Goal: Ask a question

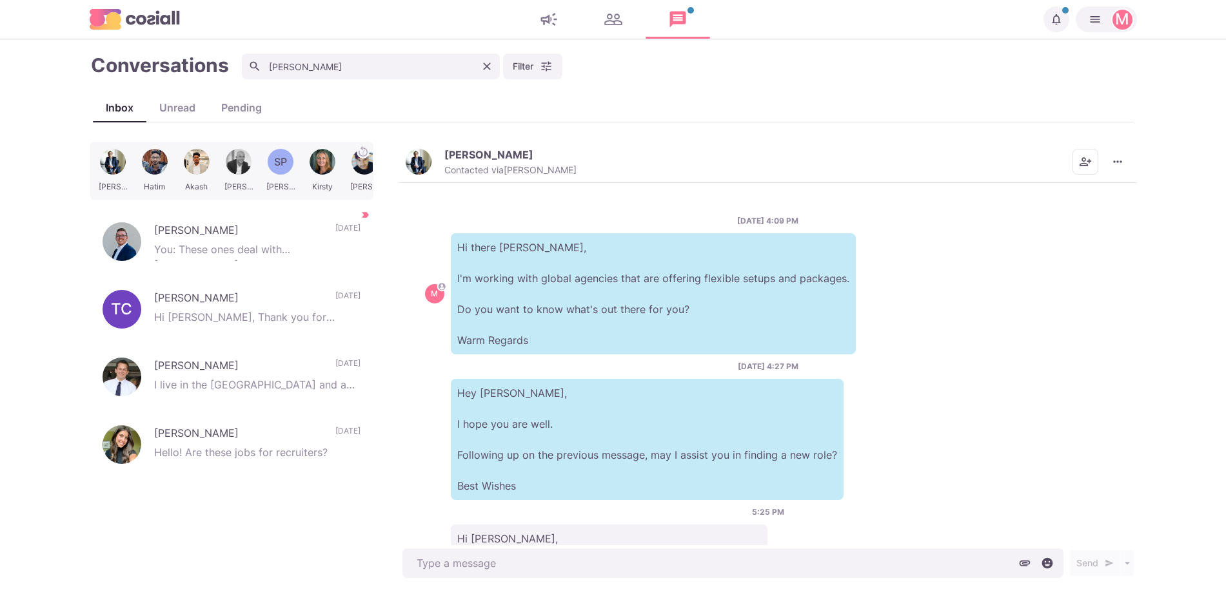
click at [491, 69] on icon "Clear" at bounding box center [486, 66] width 13 height 13
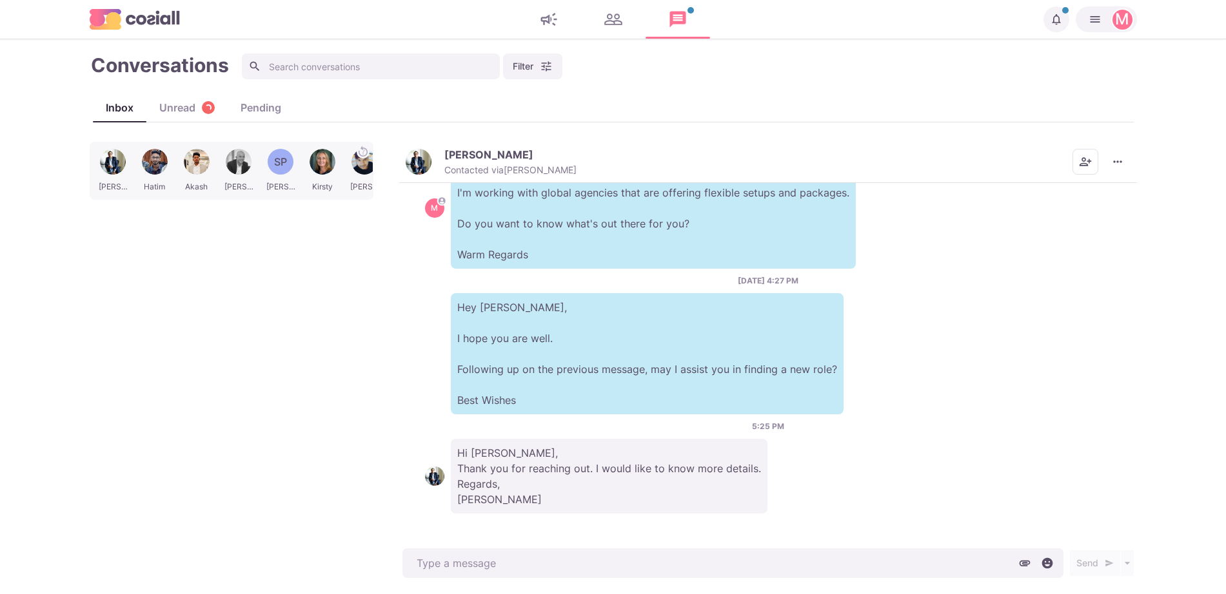
type textarea "x"
click at [489, 72] on input at bounding box center [371, 67] width 258 height 26
type input "da"
type textarea "x"
type input "[PERSON_NAME]"
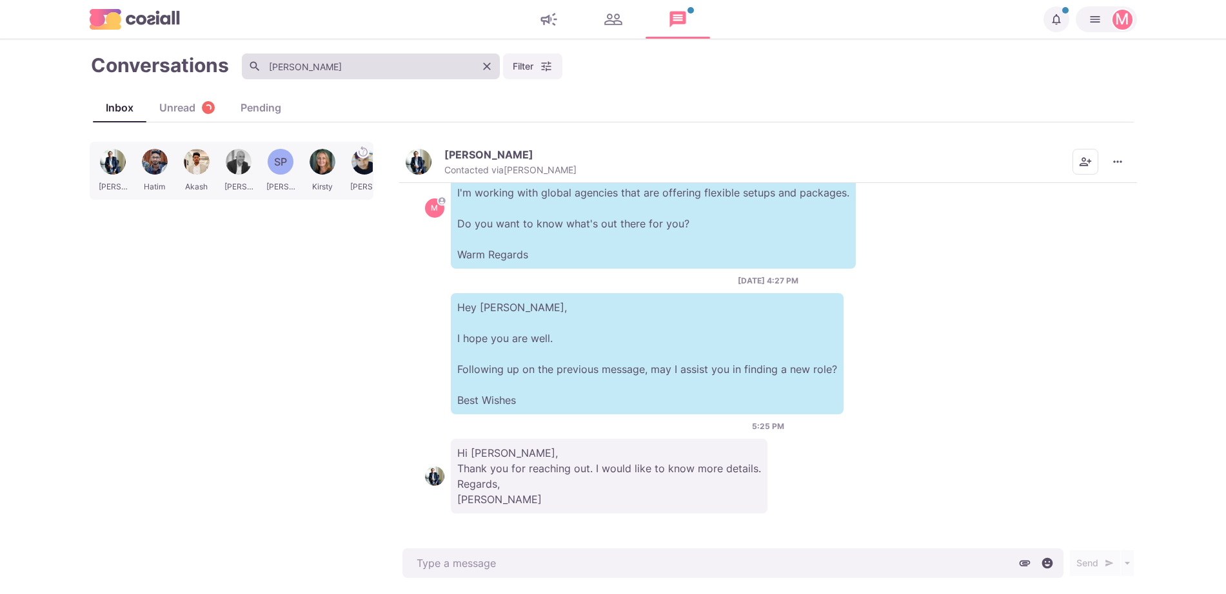
type textarea "x"
type input "[PERSON_NAME]"
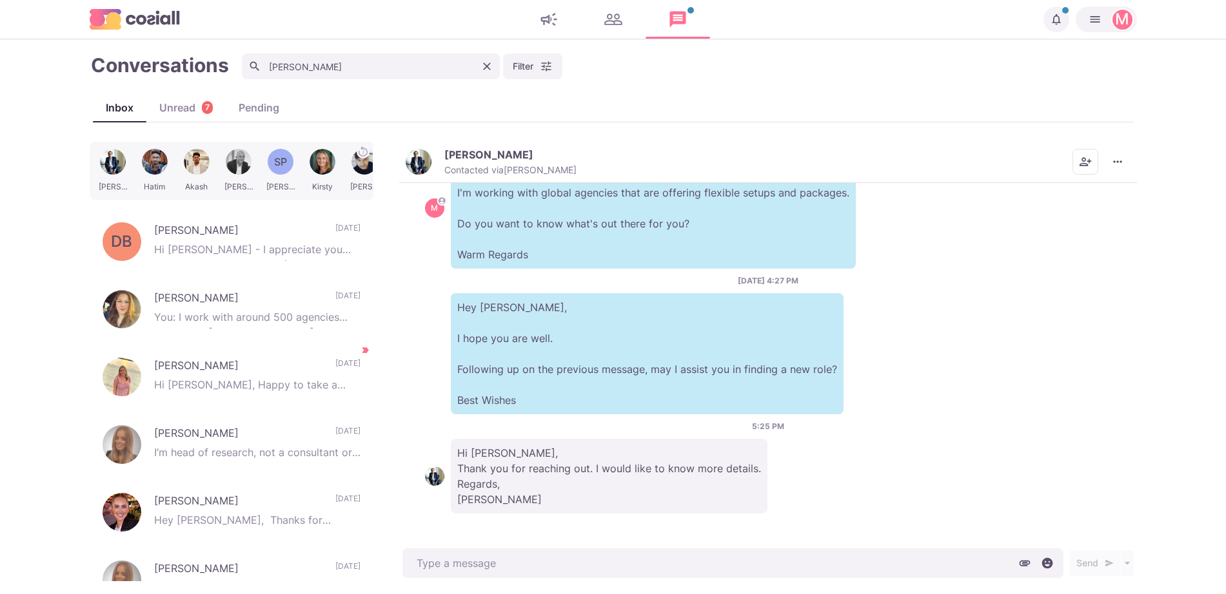
type textarea "x"
click at [371, 63] on input "[PERSON_NAME]" at bounding box center [371, 67] width 258 height 26
type input "[PERSON_NAME]"
type textarea "x"
type input "[PERSON_NAME]"
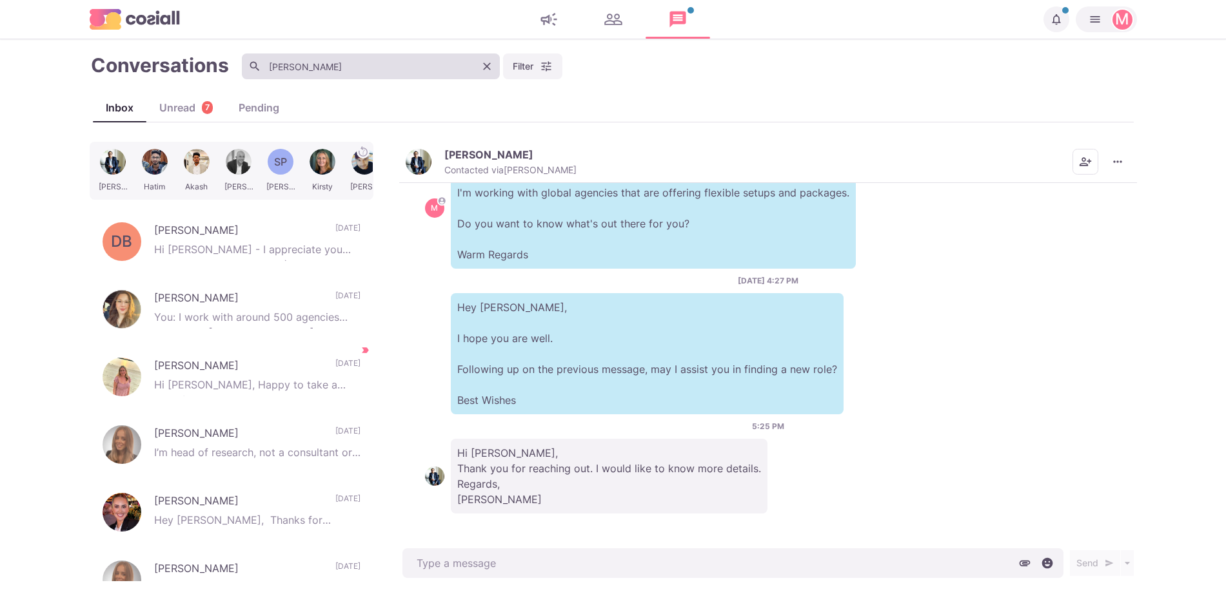
type textarea "x"
type input "[PERSON_NAME] [PERSON_NAME]"
type textarea "x"
type input "[PERSON_NAME]"
type textarea "x"
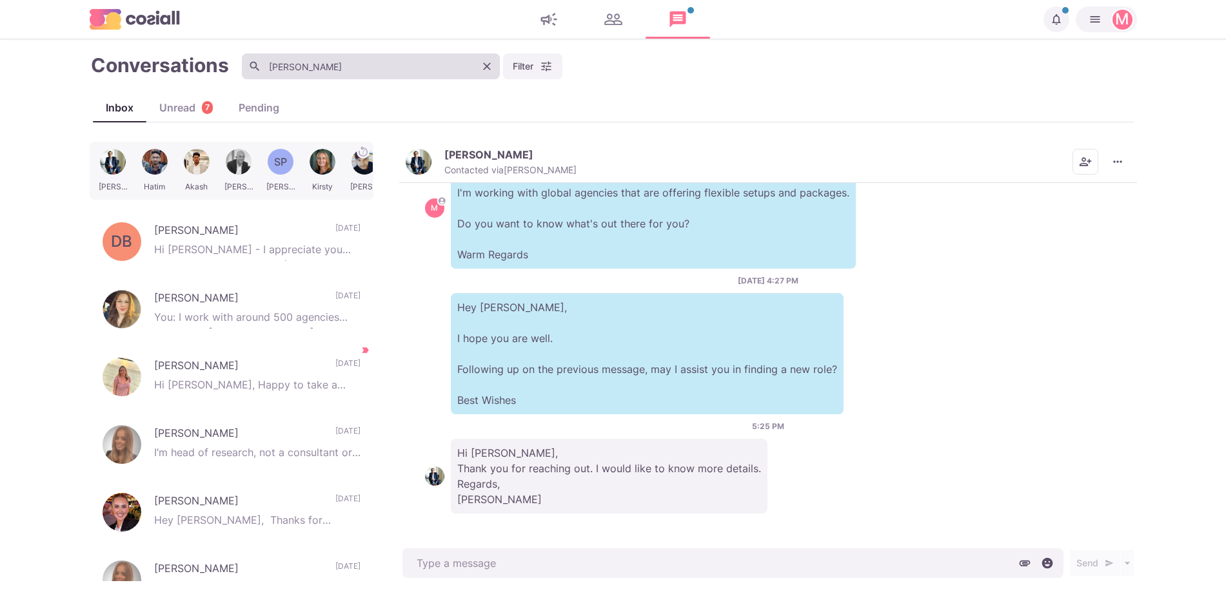
type input "[PERSON_NAME]"
type textarea "x"
type input "[PERSON_NAME]"
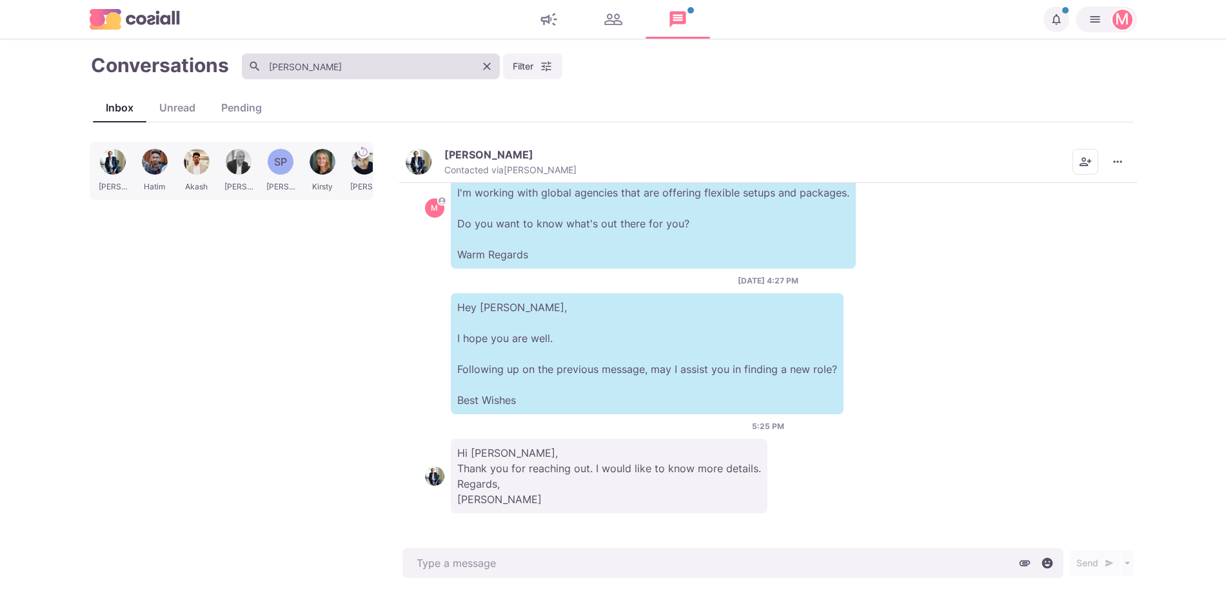
type textarea "x"
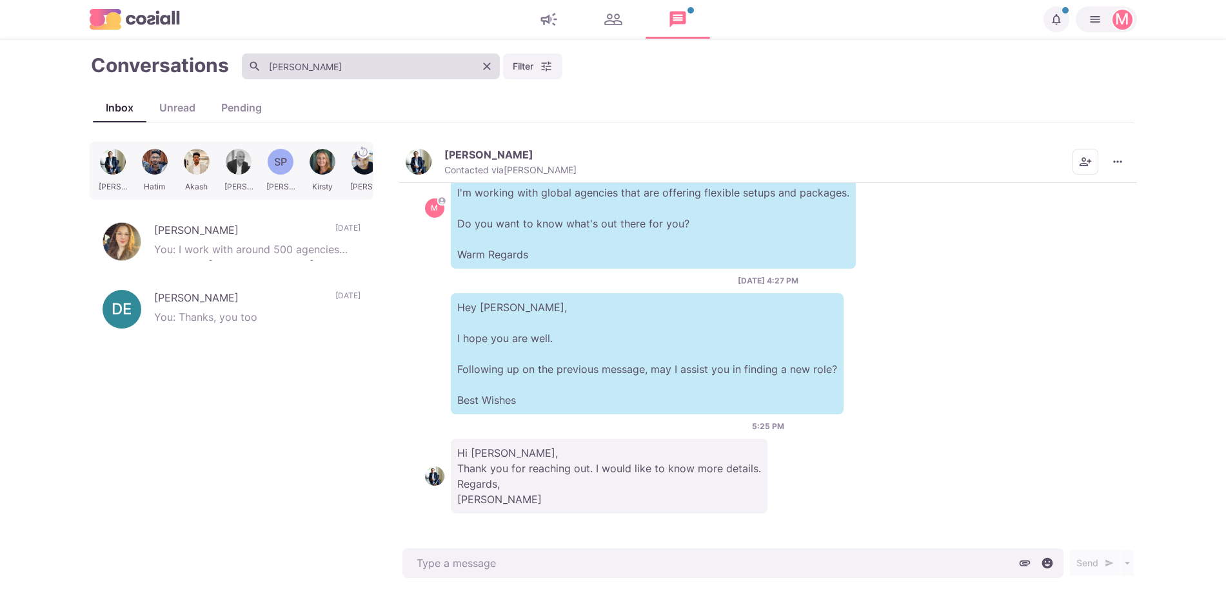
click at [346, 59] on input "[PERSON_NAME]" at bounding box center [371, 67] width 258 height 26
type input "[PERSON_NAME]"
click at [346, 59] on input "[PERSON_NAME]" at bounding box center [371, 67] width 258 height 26
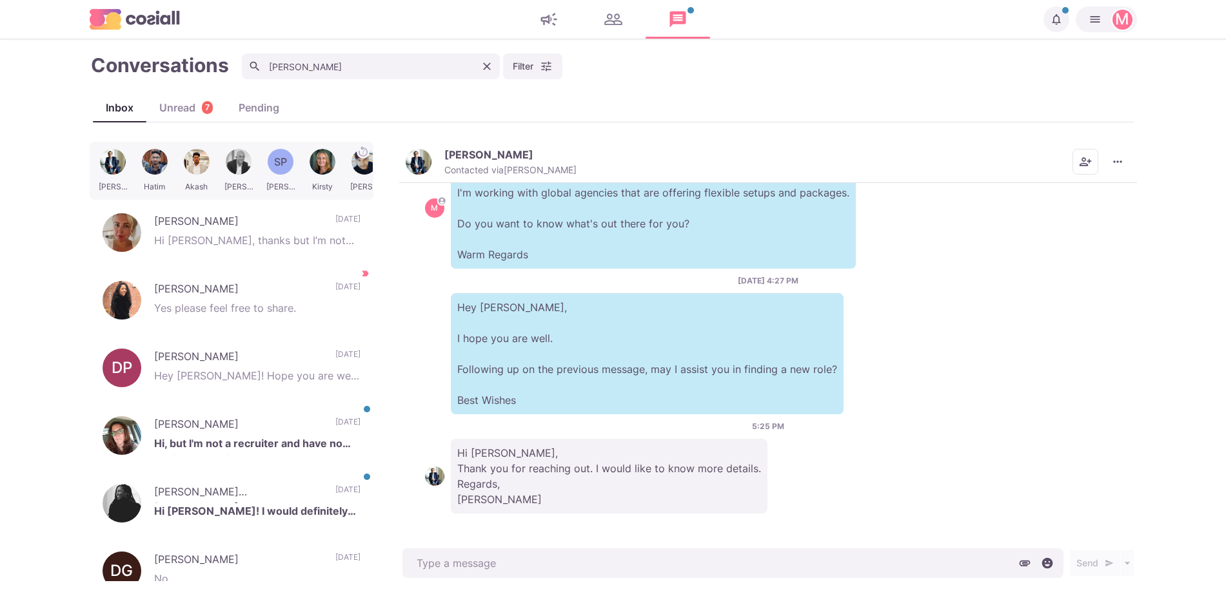
scroll to position [47, 0]
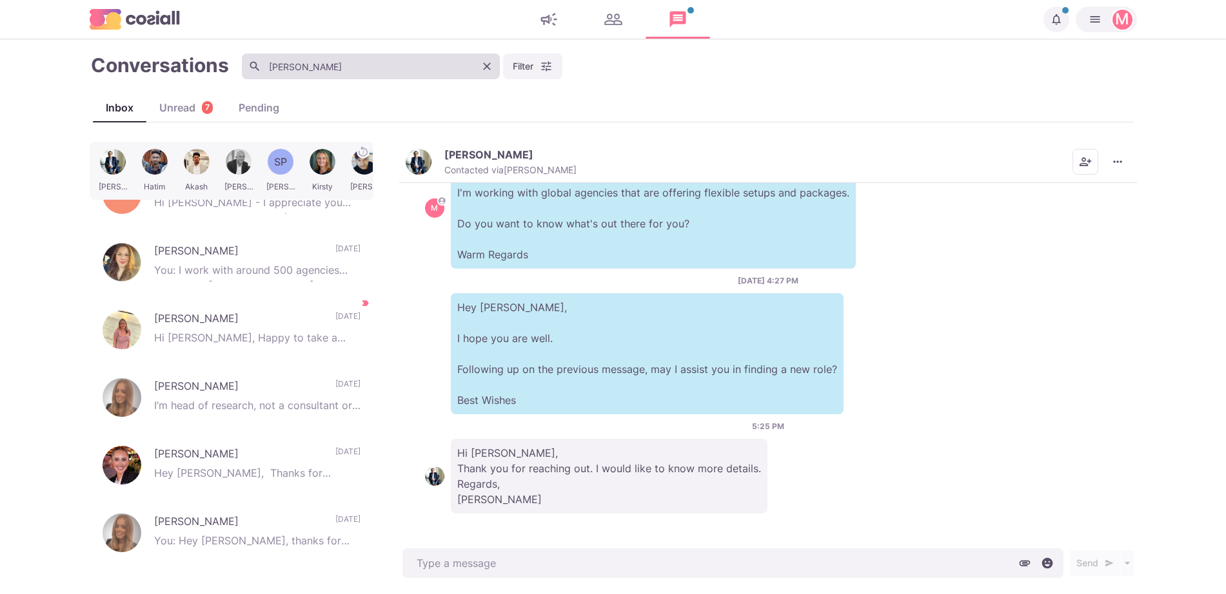
click at [353, 66] on input "[PERSON_NAME]" at bounding box center [371, 67] width 258 height 26
type textarea "x"
type input "[PERSON_NAME]"
type textarea "x"
type input "[PERSON_NAME]"
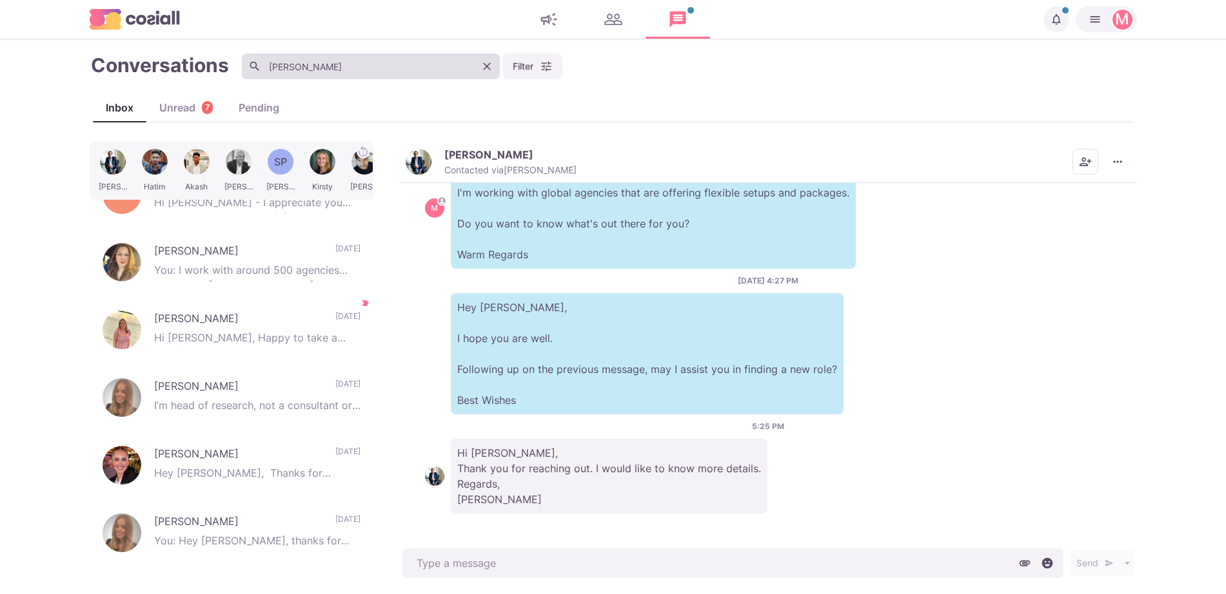
type textarea "x"
type input "[PERSON_NAME]"
type textarea "x"
type input "[PERSON_NAME]"
type textarea "x"
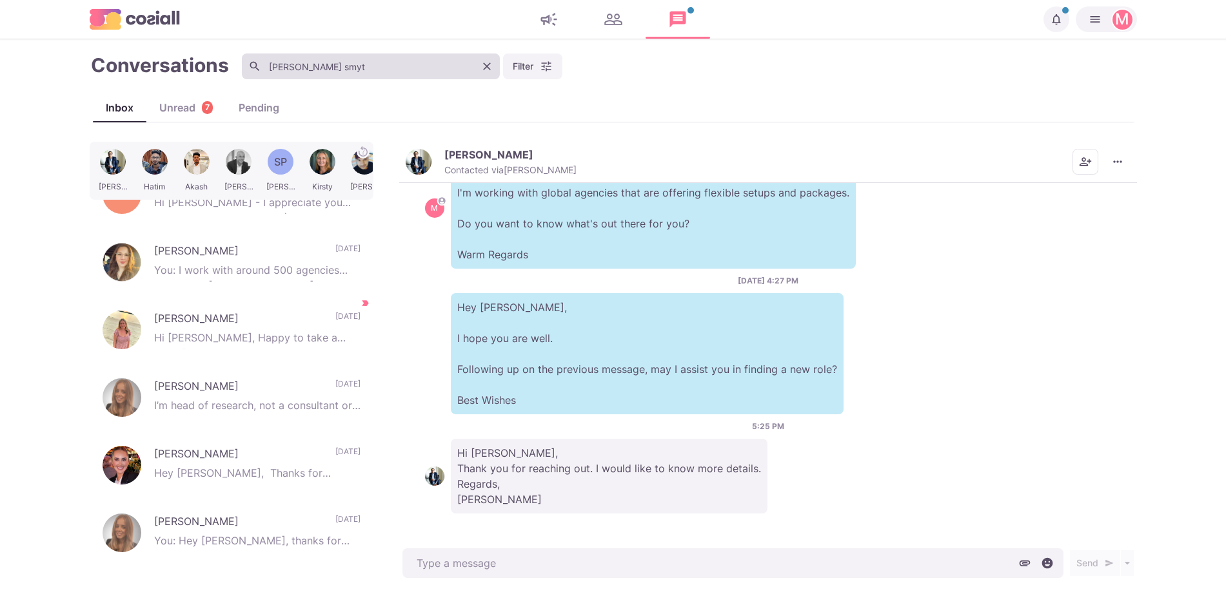
type input "[PERSON_NAME] [PERSON_NAME]"
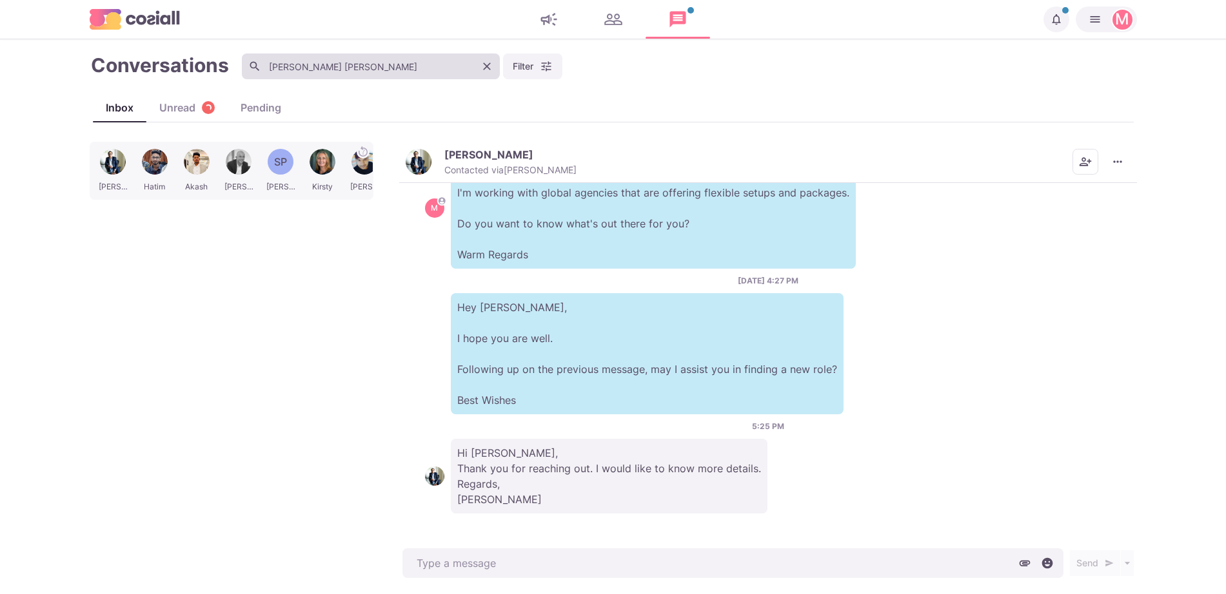
scroll to position [0, 0]
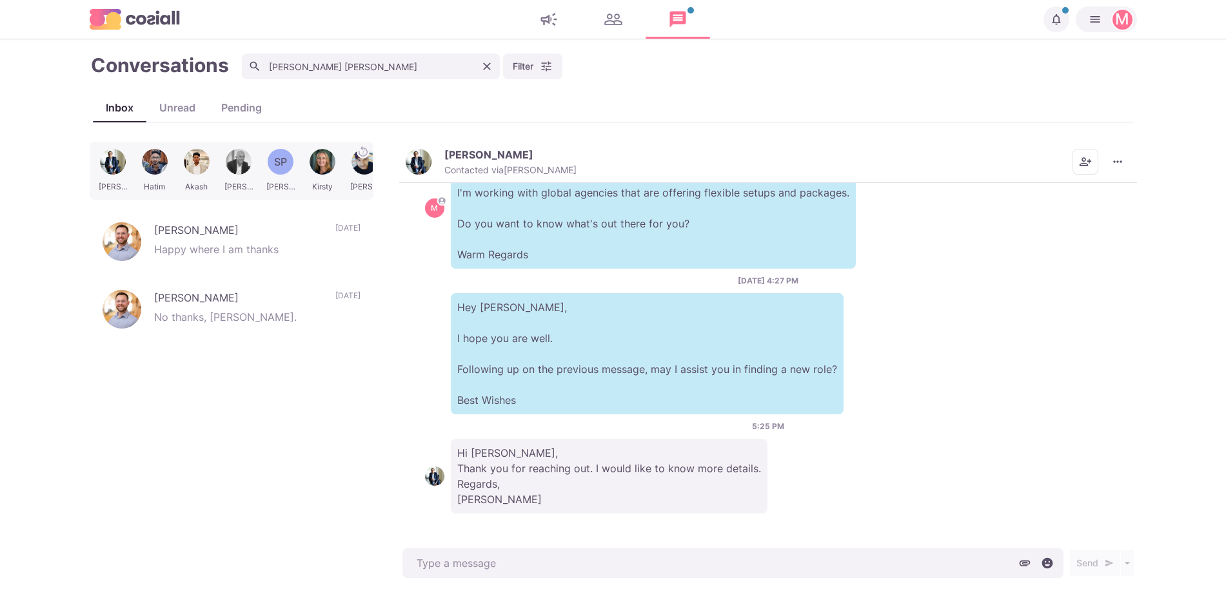
type textarea "x"
type input "[PERSON_NAME] [PERSON_NAME]"
